Goal: Information Seeking & Learning: Learn about a topic

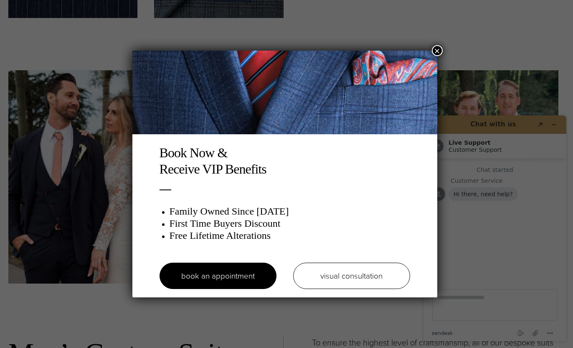
click at [439, 48] on button "×" at bounding box center [437, 50] width 11 height 11
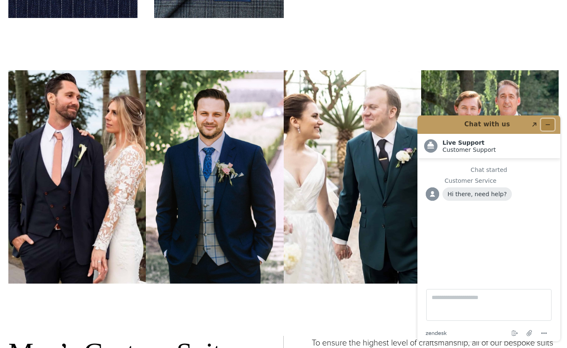
click at [548, 125] on icon "Minimize widget" at bounding box center [548, 125] width 6 height 6
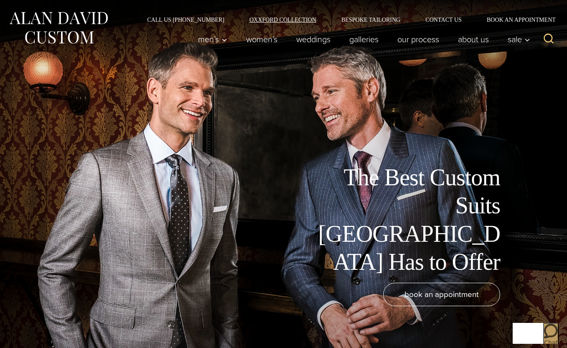
click at [293, 20] on link "Oxxford Collection" at bounding box center [283, 20] width 92 height 6
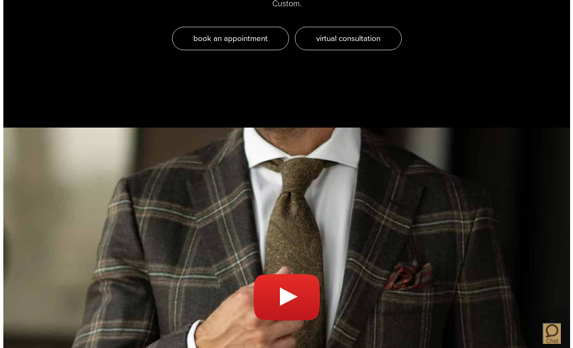
scroll to position [2880, 0]
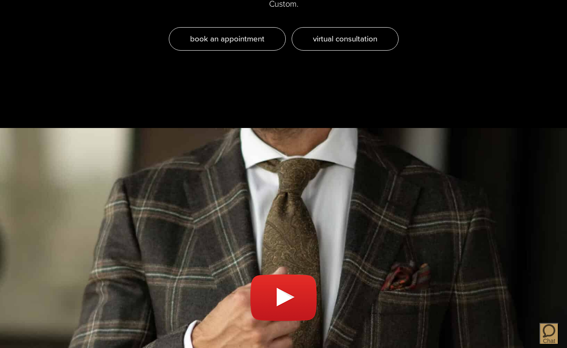
click at [283, 241] on link "Play video" at bounding box center [283, 301] width 550 height 327
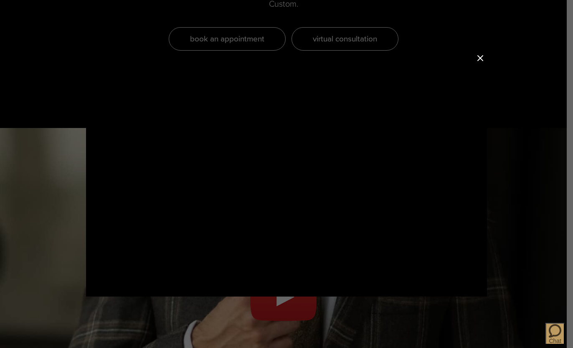
click at [482, 62] on button "Close Modal" at bounding box center [480, 58] width 10 height 10
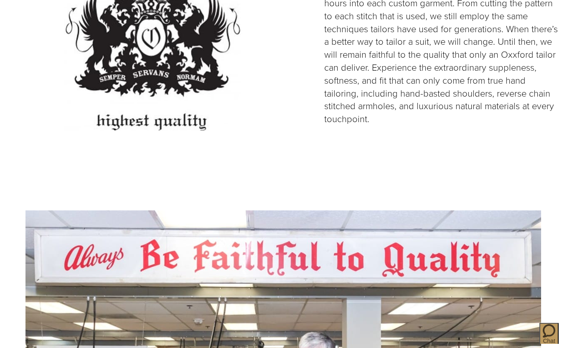
scroll to position [1924, 0]
